Goal: Transaction & Acquisition: Download file/media

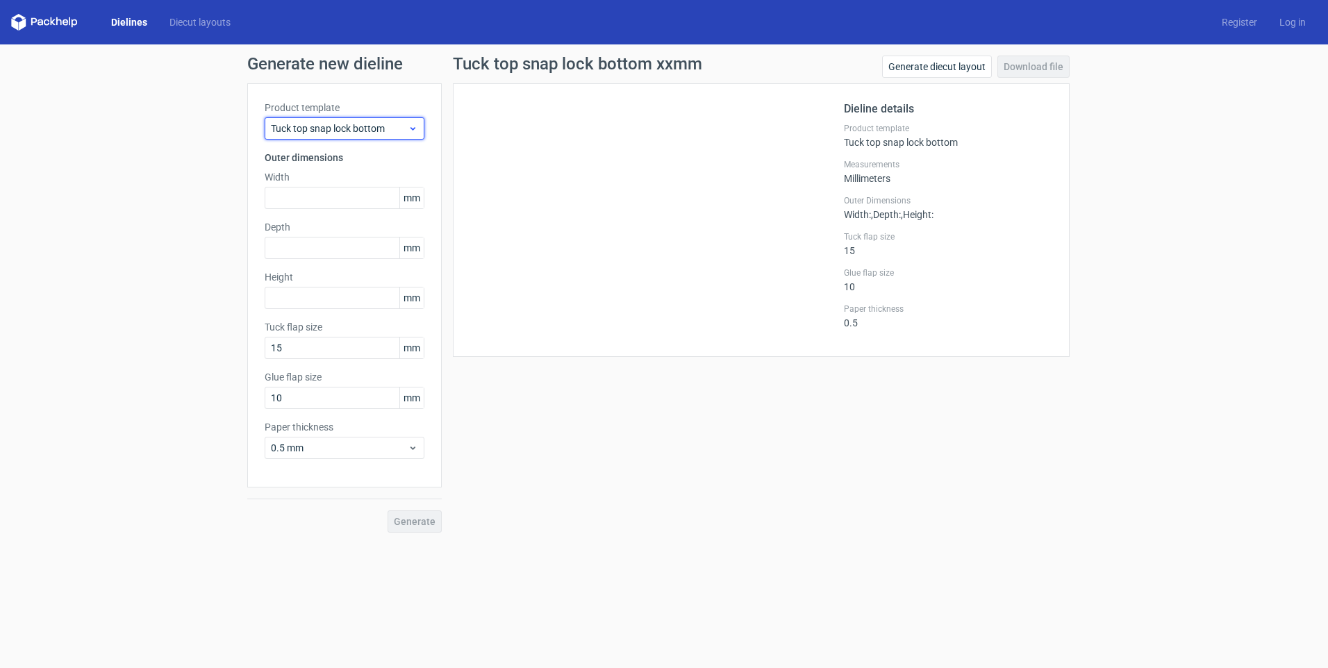
click at [369, 124] on span "Tuck top snap lock bottom" at bounding box center [339, 129] width 137 height 14
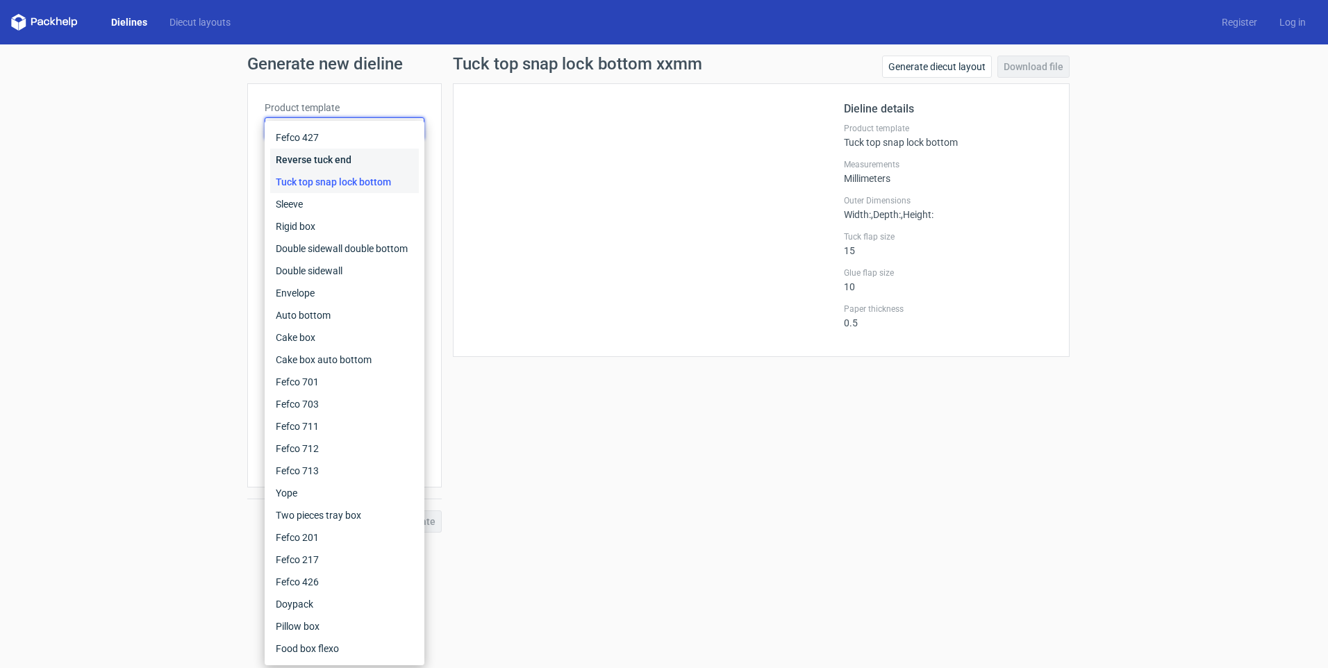
click at [304, 154] on div "Reverse tuck end" at bounding box center [344, 160] width 149 height 22
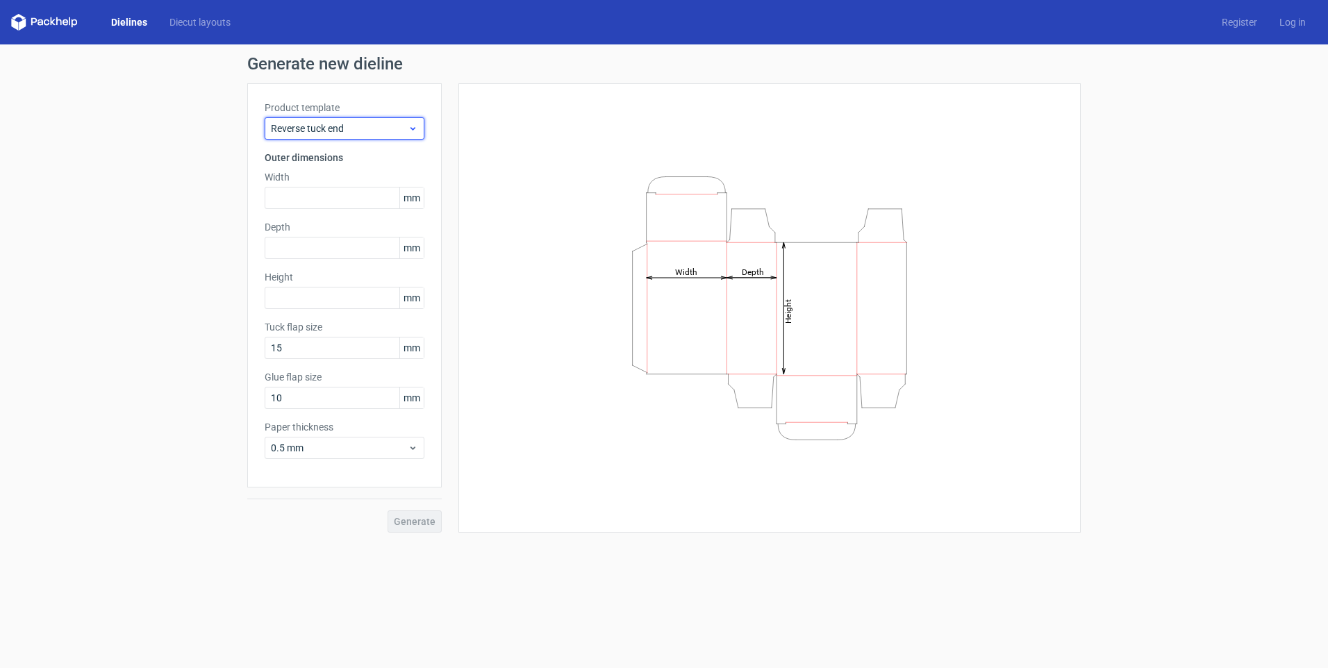
click at [322, 120] on div "Reverse tuck end" at bounding box center [345, 128] width 160 height 22
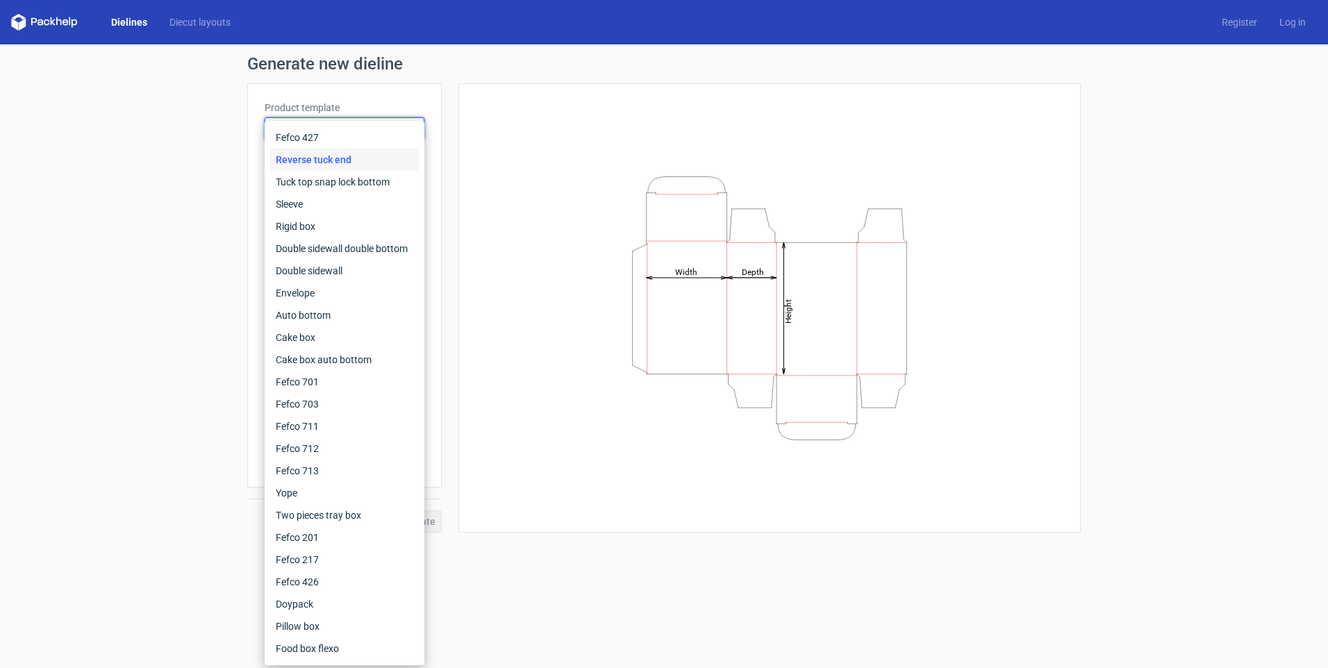
click at [313, 151] on div "Reverse tuck end" at bounding box center [344, 160] width 149 height 22
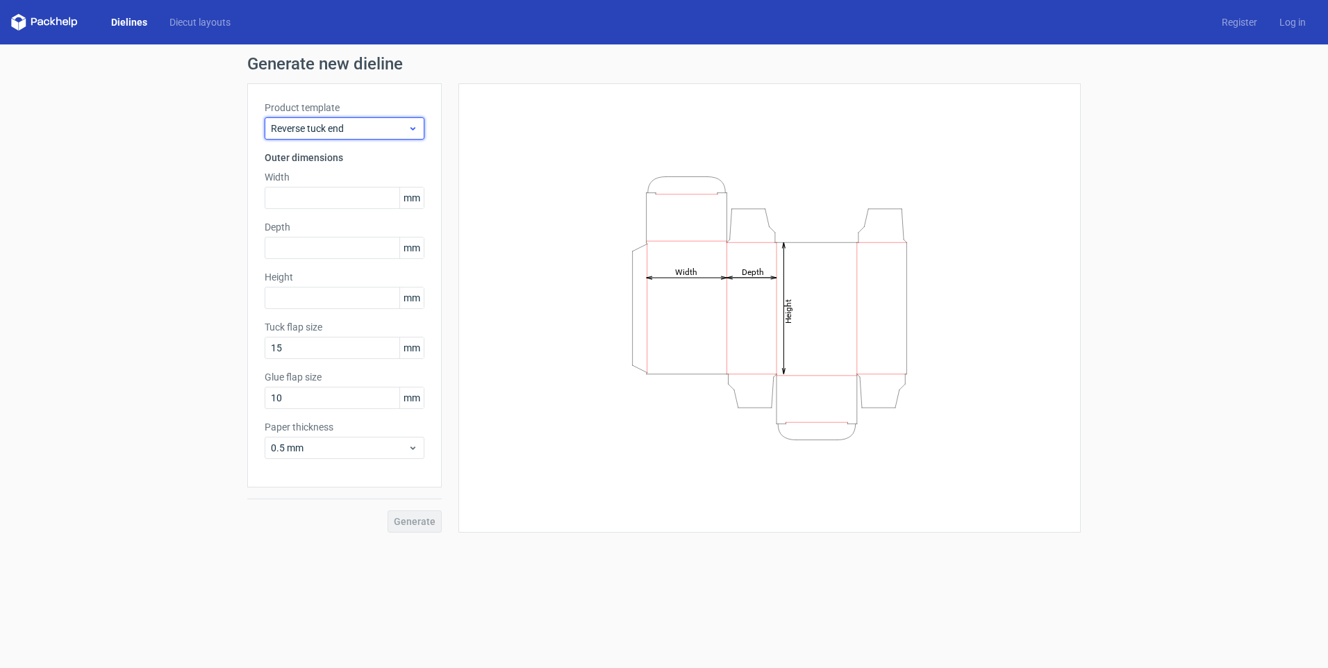
click at [321, 122] on span "Reverse tuck end" at bounding box center [339, 129] width 137 height 14
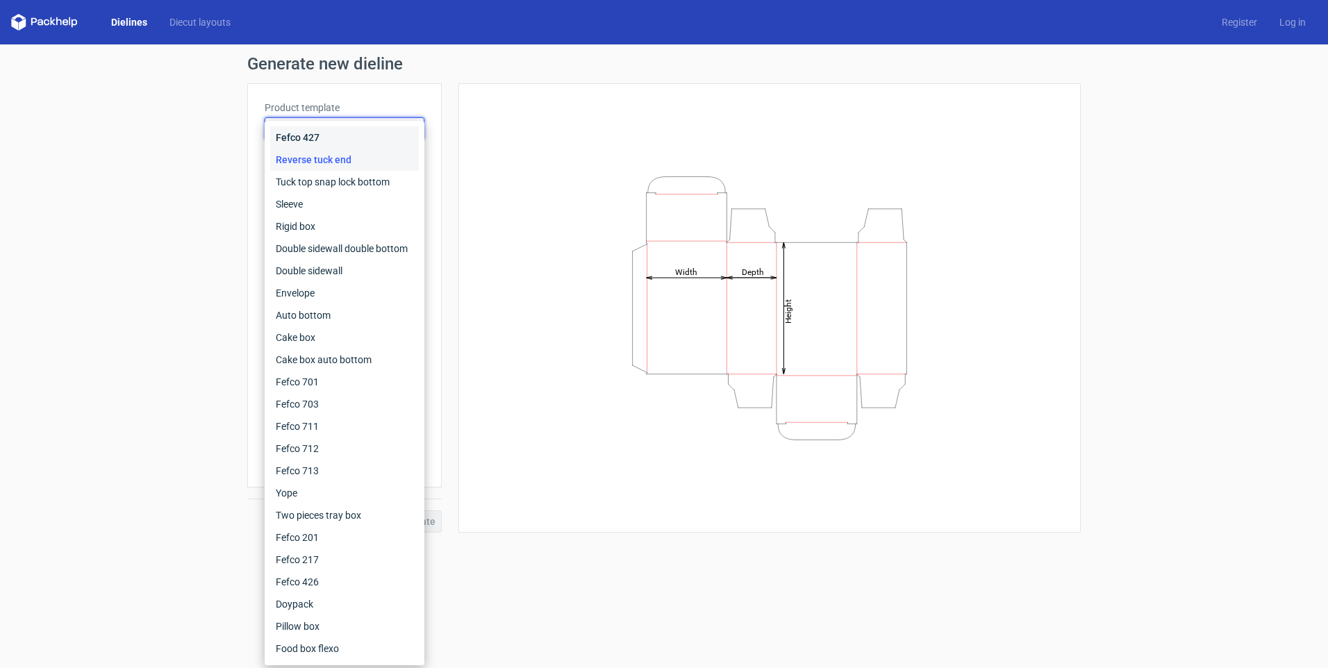
click at [314, 144] on div "Fefco 427" at bounding box center [344, 137] width 149 height 22
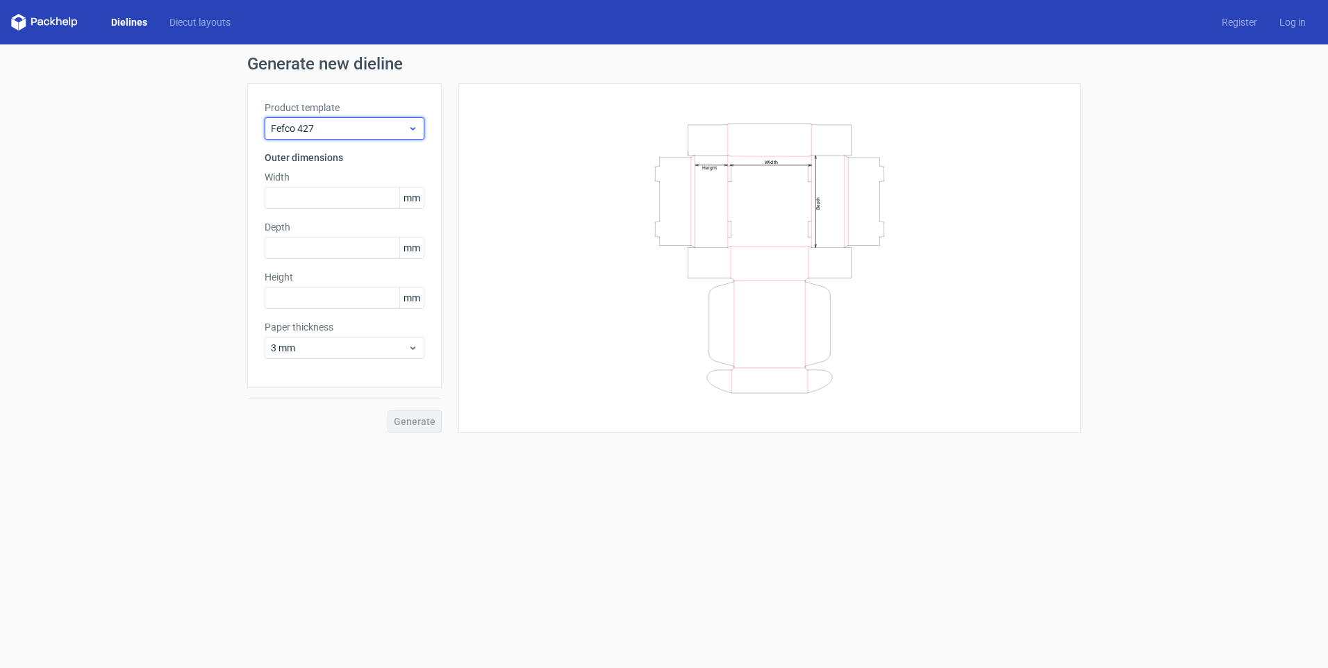
click at [340, 123] on span "Fefco 427" at bounding box center [339, 129] width 137 height 14
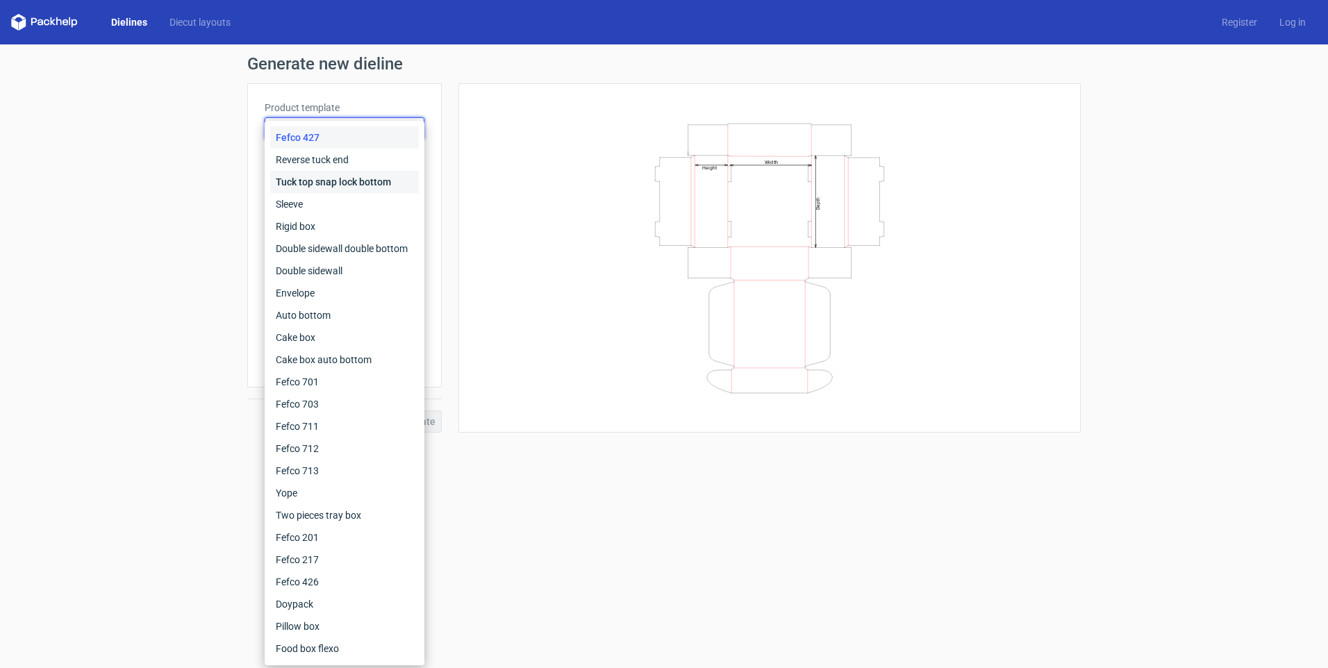
click at [318, 182] on div "Tuck top snap lock bottom" at bounding box center [344, 182] width 149 height 22
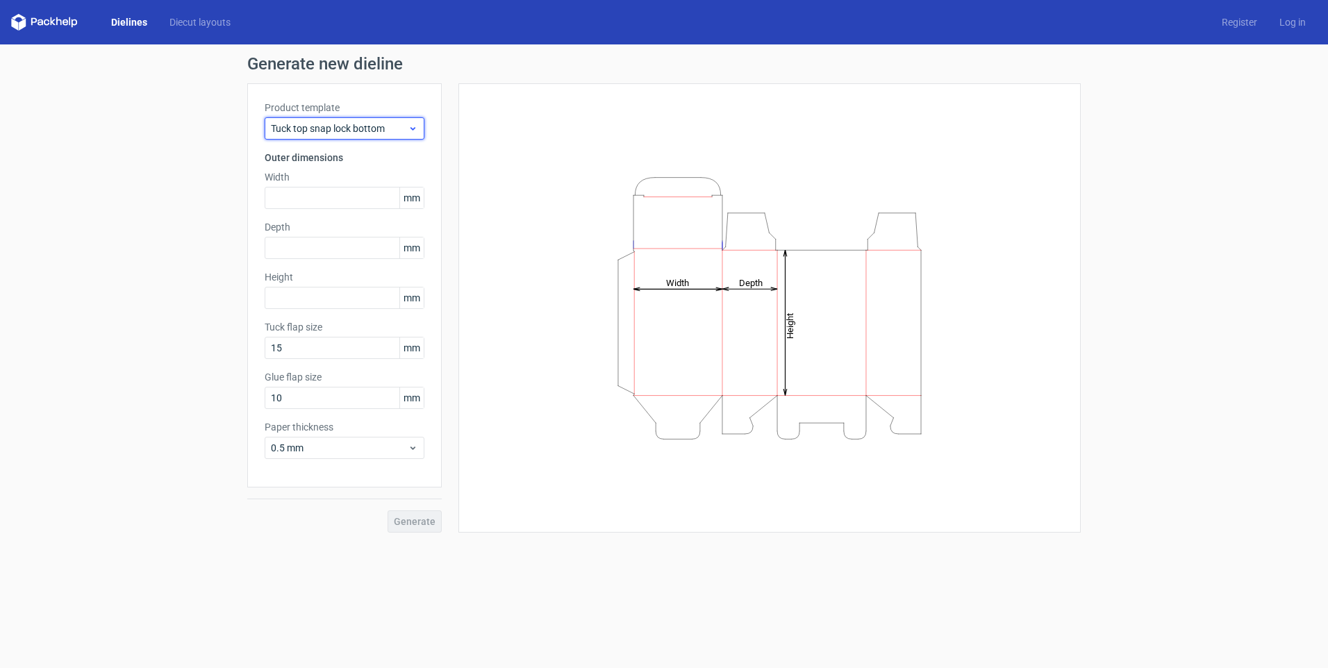
click at [317, 124] on span "Tuck top snap lock bottom" at bounding box center [339, 129] width 137 height 14
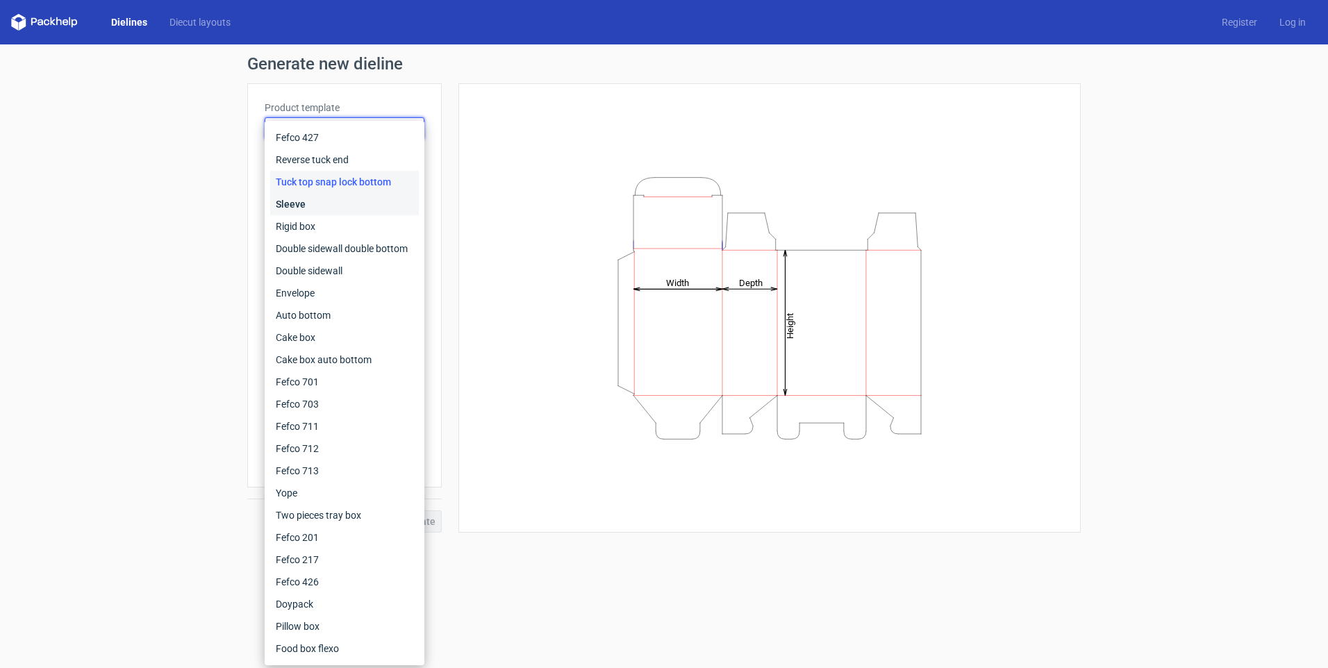
click at [304, 205] on div "Sleeve" at bounding box center [344, 204] width 149 height 22
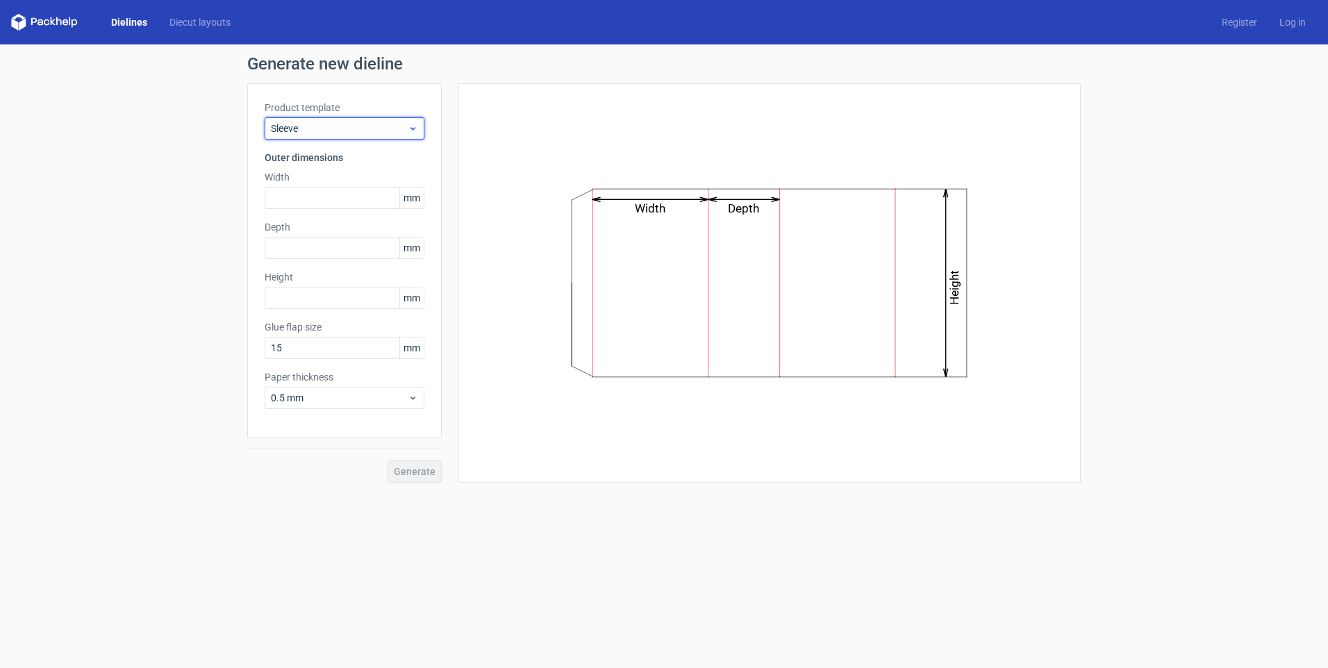
click at [317, 132] on span "Sleeve" at bounding box center [339, 129] width 137 height 14
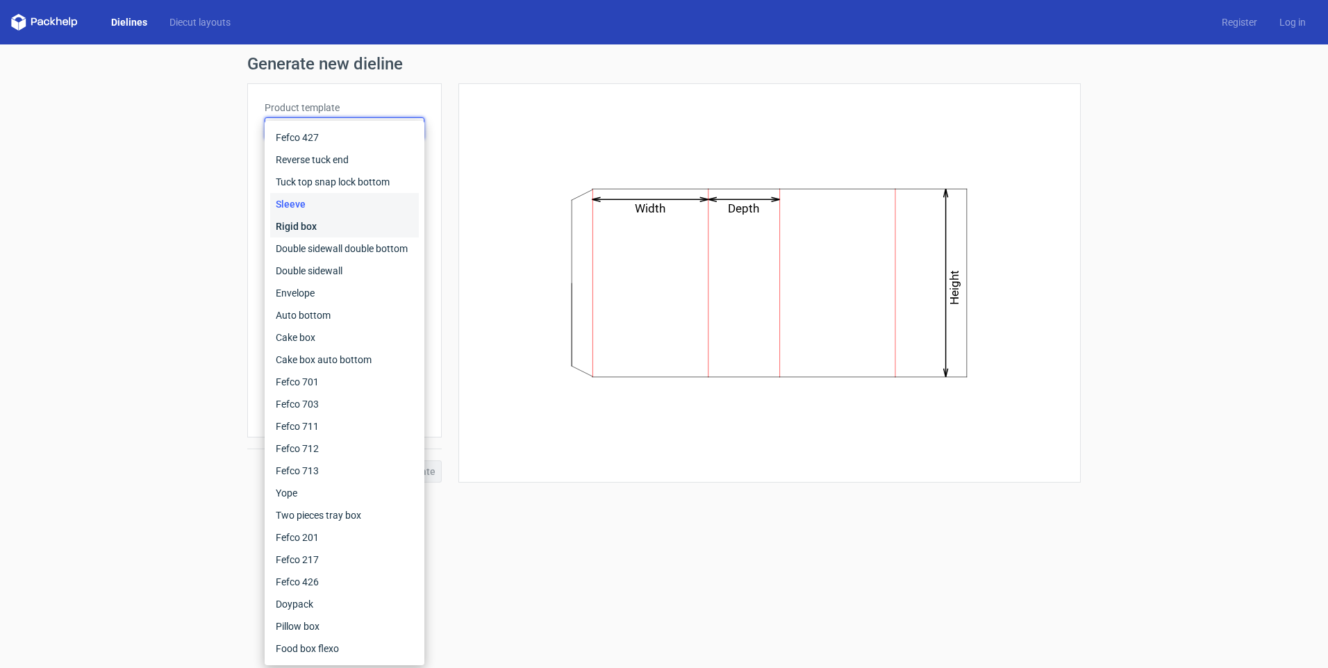
click at [302, 231] on div "Rigid box" at bounding box center [344, 226] width 149 height 22
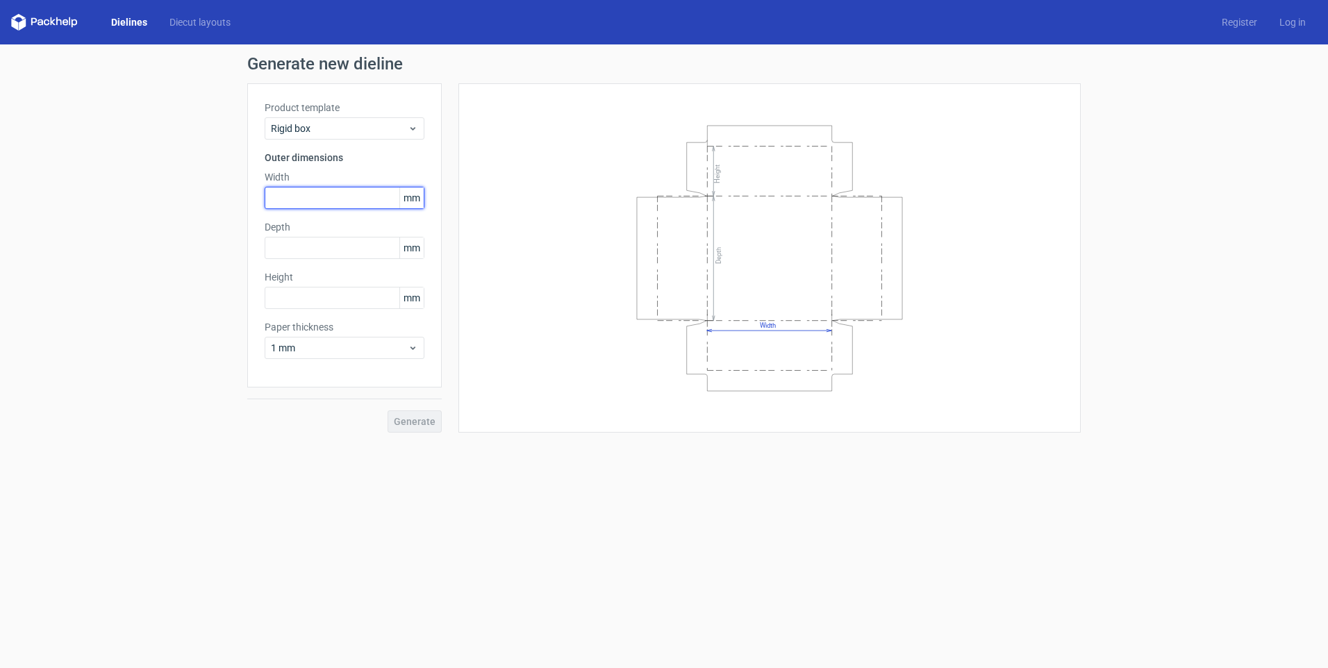
click at [293, 199] on input "text" at bounding box center [345, 198] width 160 height 22
click at [744, 276] on icon "Width Depth Height" at bounding box center [769, 258] width 417 height 278
click at [296, 192] on input "text" at bounding box center [345, 198] width 160 height 22
click at [297, 251] on input "text" at bounding box center [345, 248] width 160 height 22
type input "169"
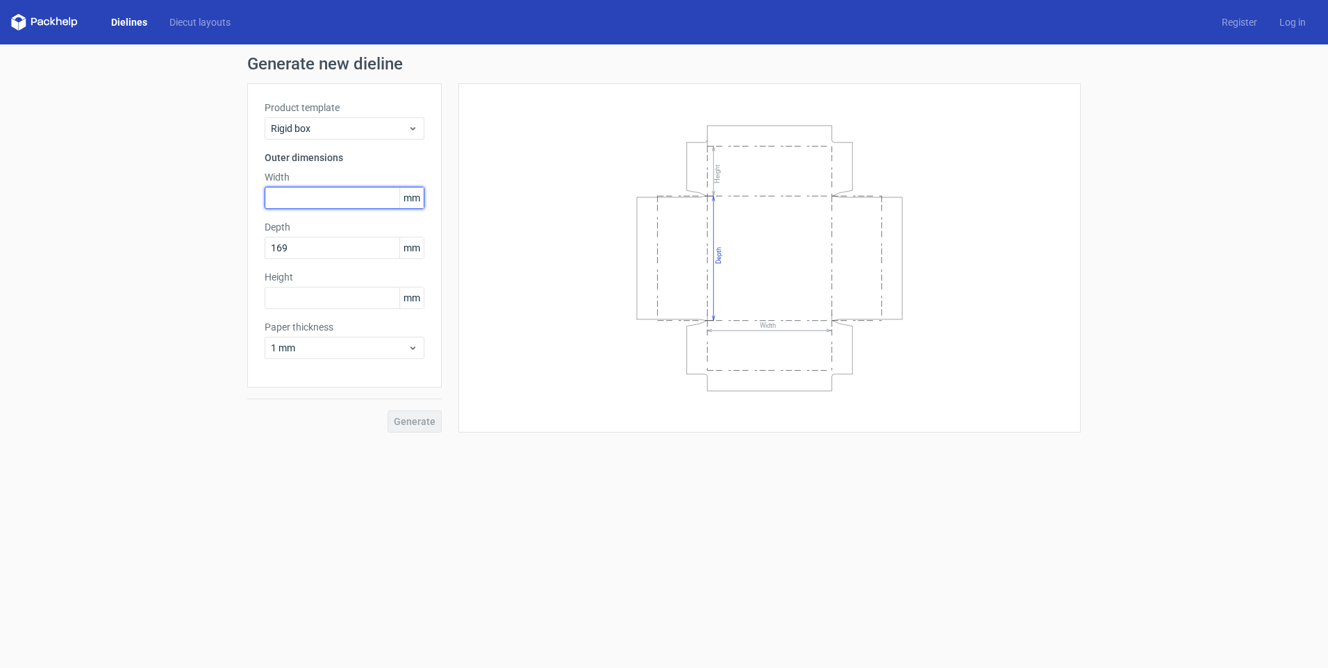
click at [285, 194] on input "text" at bounding box center [345, 198] width 160 height 22
click at [287, 294] on input "text" at bounding box center [345, 298] width 160 height 22
type input "32"
click at [292, 202] on input "text" at bounding box center [345, 198] width 160 height 22
type input "86"
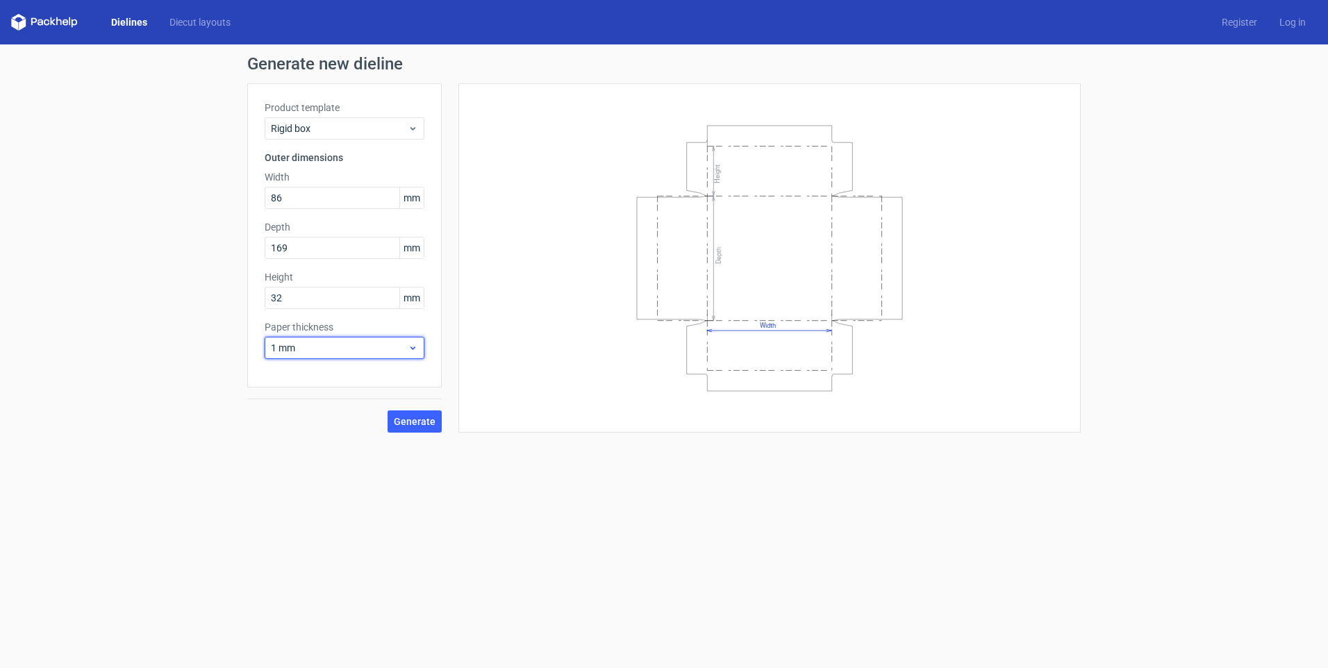
click at [321, 350] on span "1 mm" at bounding box center [339, 348] width 137 height 14
click at [426, 551] on form "Generate new dieline Product template Rigid box Outer dimensions Width 86 mm De…" at bounding box center [664, 356] width 1328 height 624
click at [420, 410] on button "Generate" at bounding box center [414, 421] width 54 height 22
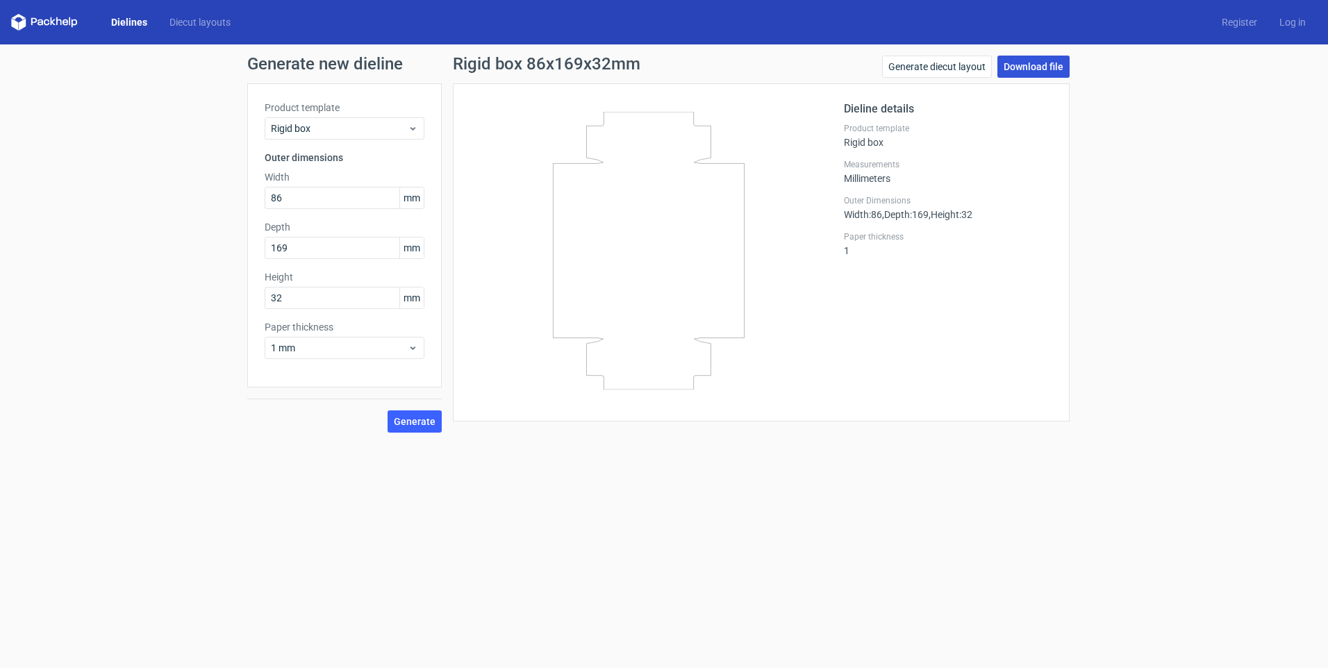
click at [1052, 67] on link "Download file" at bounding box center [1033, 67] width 72 height 22
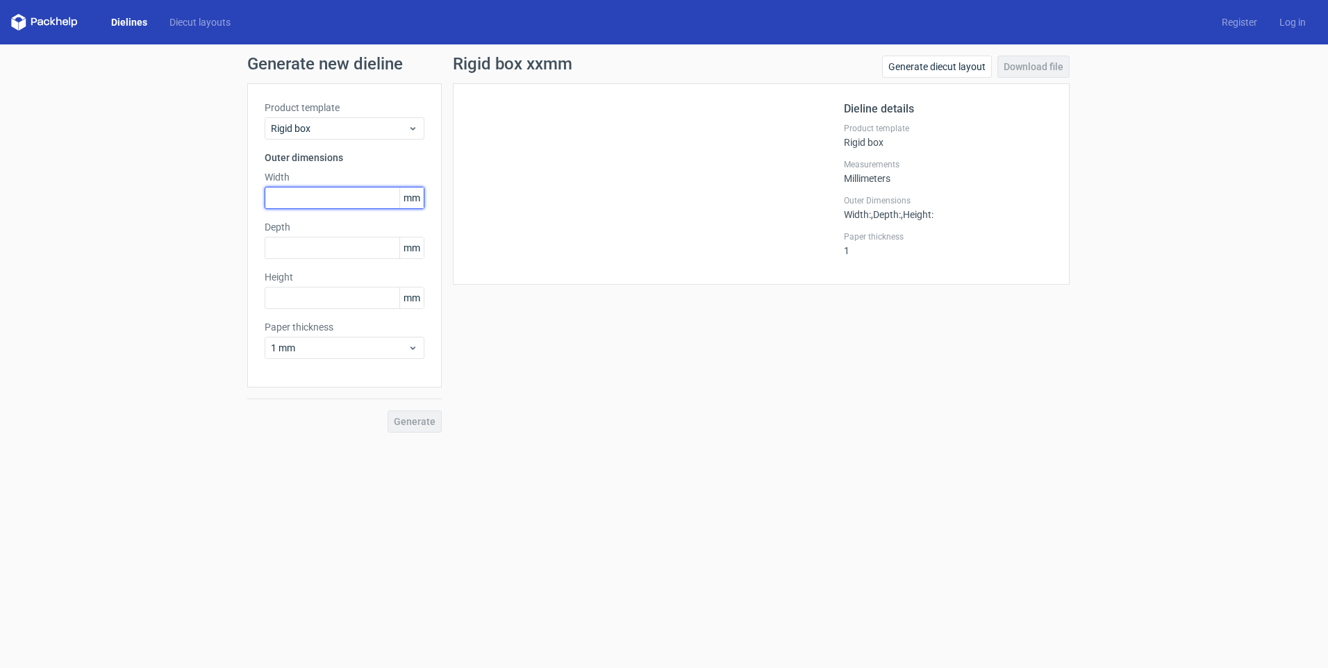
click at [315, 192] on input "text" at bounding box center [345, 198] width 160 height 22
type input "86"
click at [294, 244] on input "text" at bounding box center [345, 248] width 160 height 22
click at [315, 131] on span "Rigid box" at bounding box center [339, 129] width 137 height 14
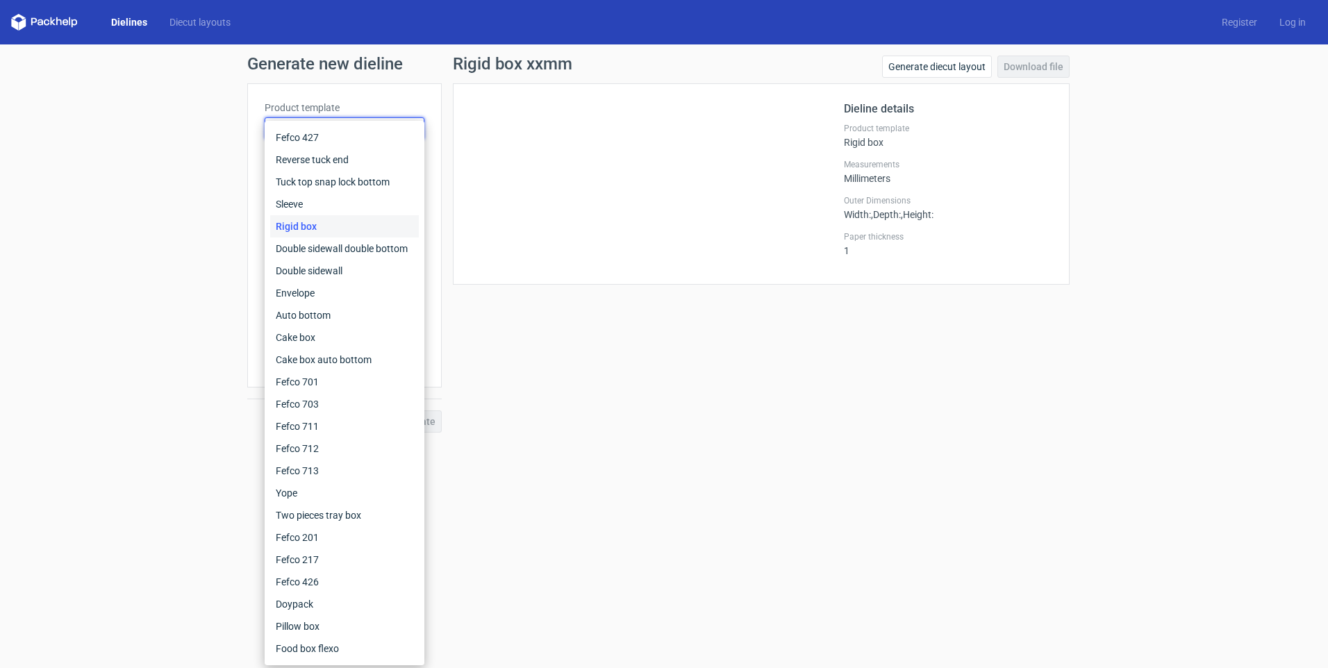
click at [316, 226] on div "Rigid box" at bounding box center [344, 226] width 149 height 22
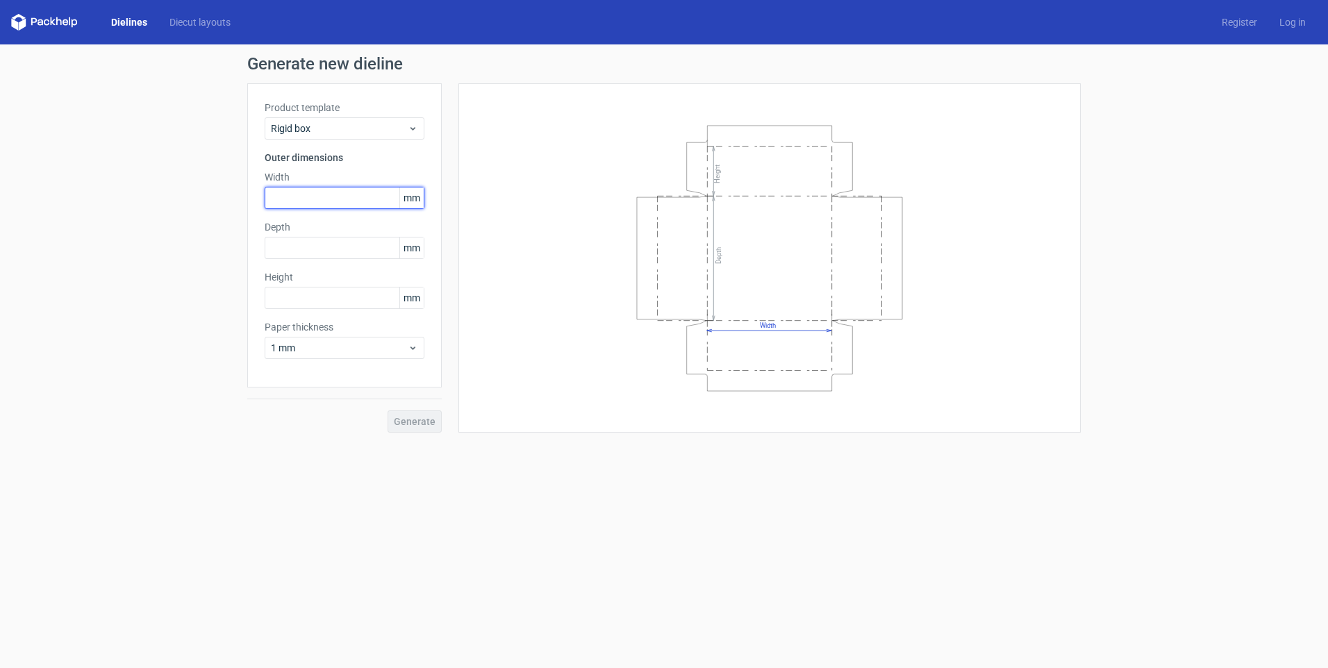
click at [295, 195] on input "text" at bounding box center [345, 198] width 160 height 22
type input "86"
type input "169"
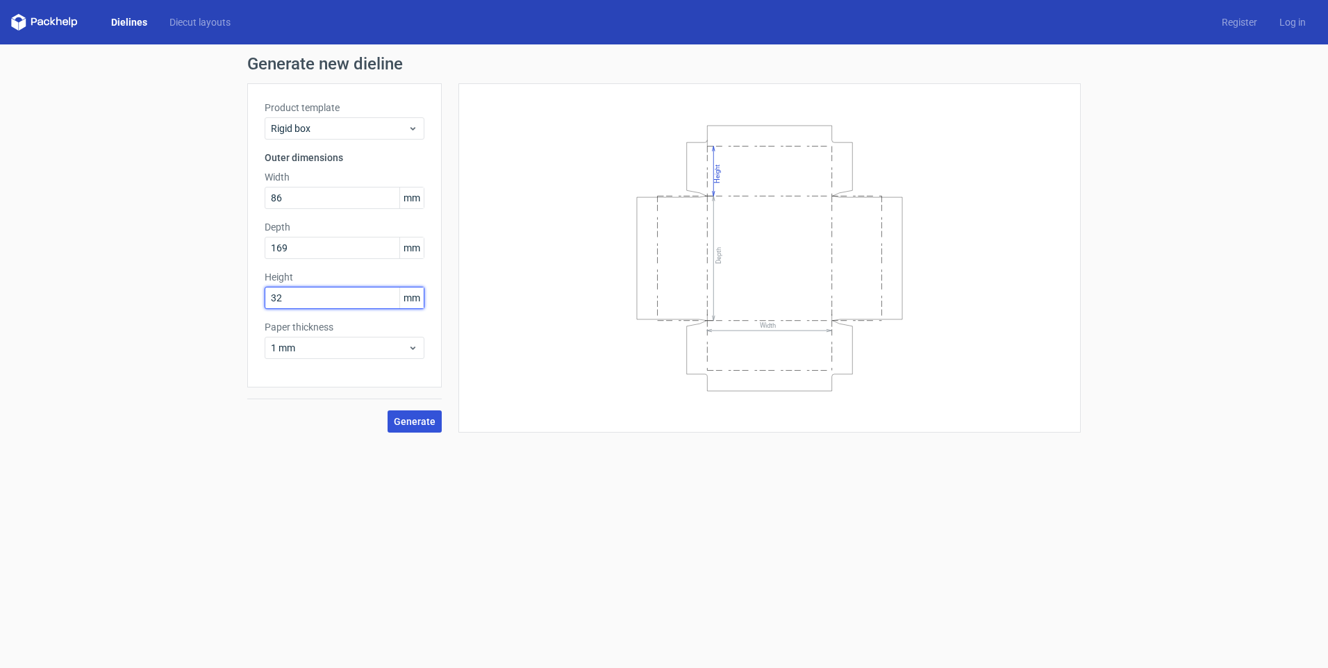
type input "32"
click at [424, 421] on span "Generate" at bounding box center [415, 422] width 42 height 10
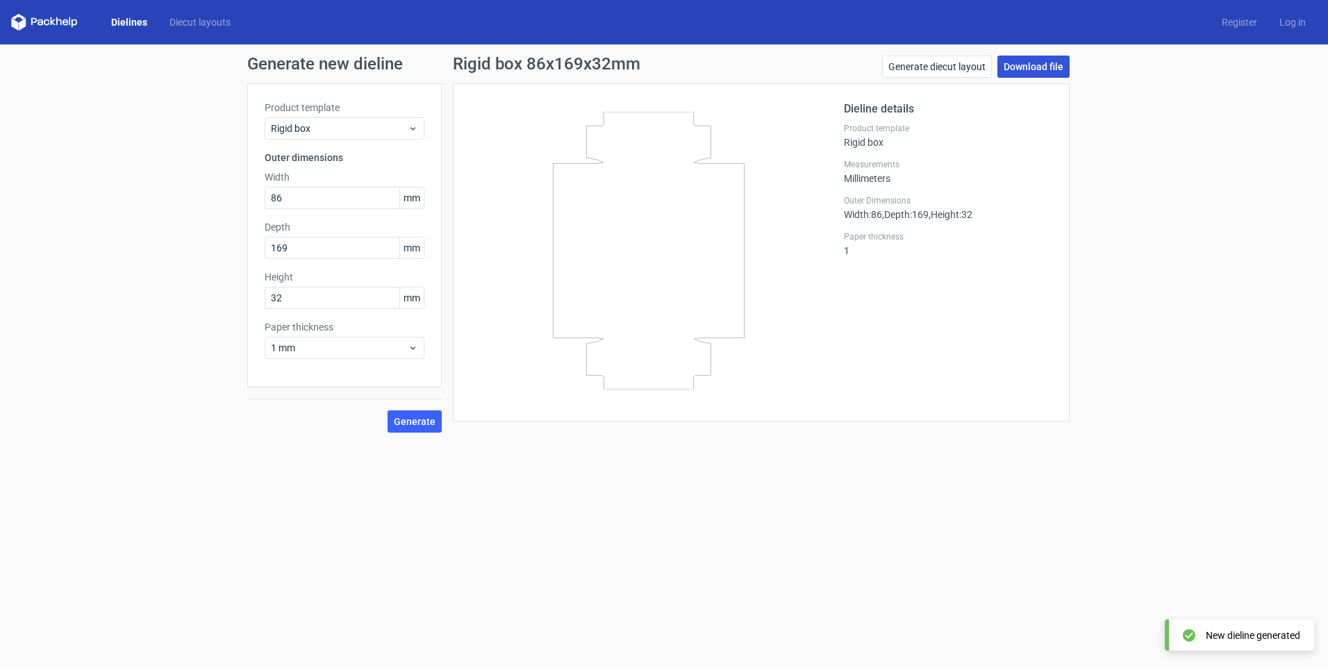
click at [1033, 70] on link "Download file" at bounding box center [1033, 67] width 72 height 22
